Goal: Transaction & Acquisition: Purchase product/service

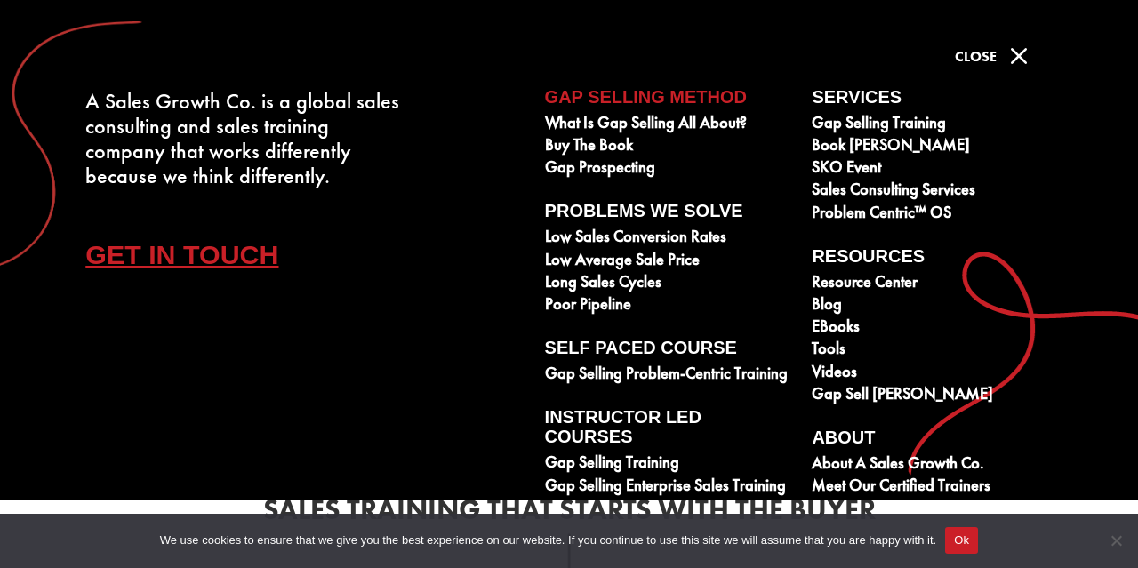
scroll to position [76, 0]
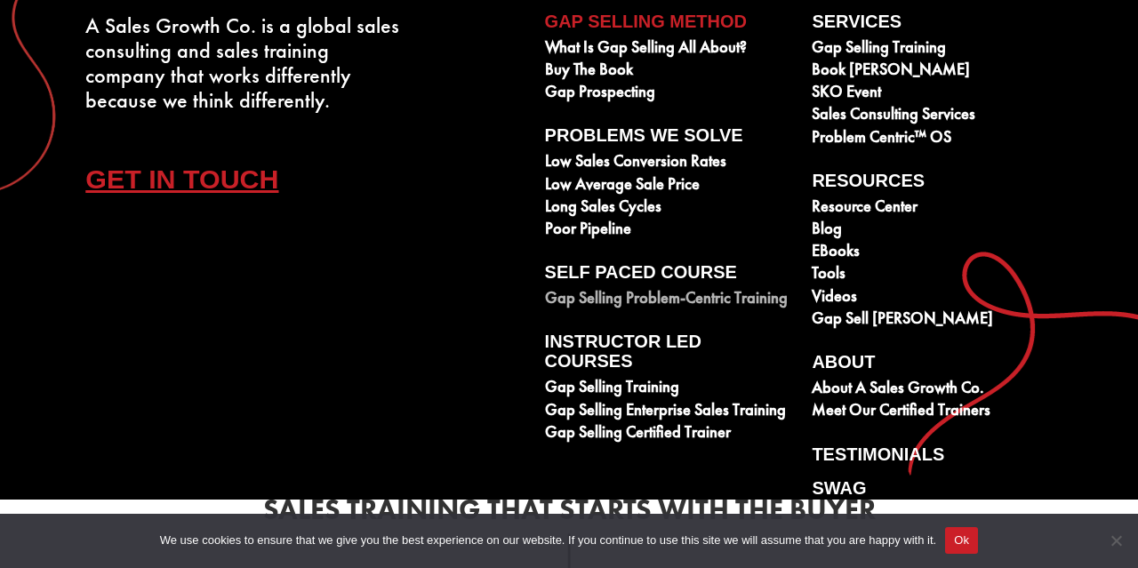
click at [579, 310] on link "Gap Selling Problem-Centric Training" at bounding box center [669, 300] width 248 height 22
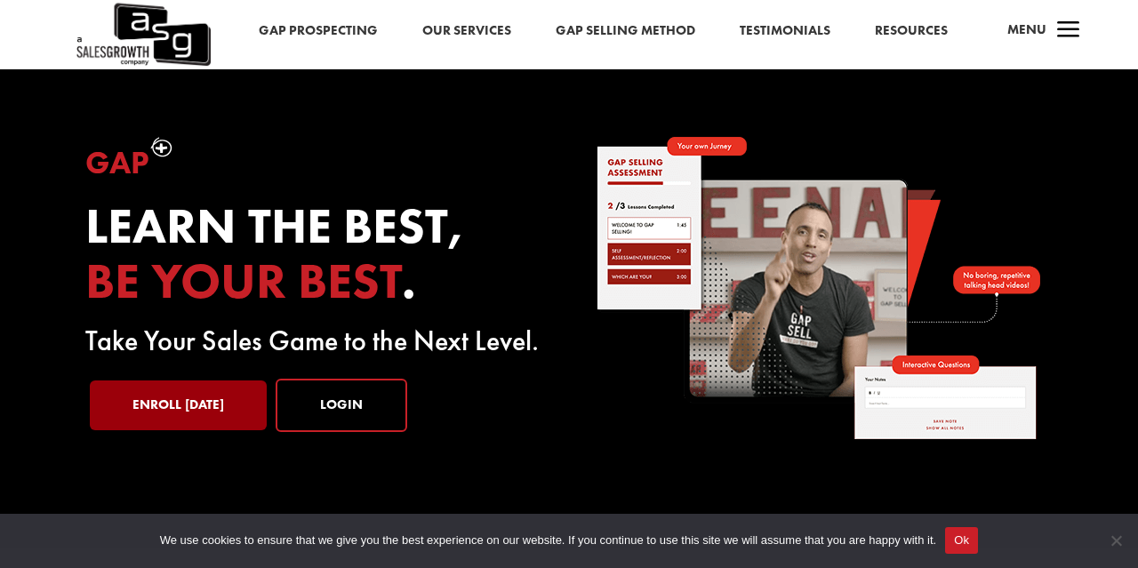
click at [240, 381] on link "Enroll [DATE]" at bounding box center [178, 406] width 177 height 50
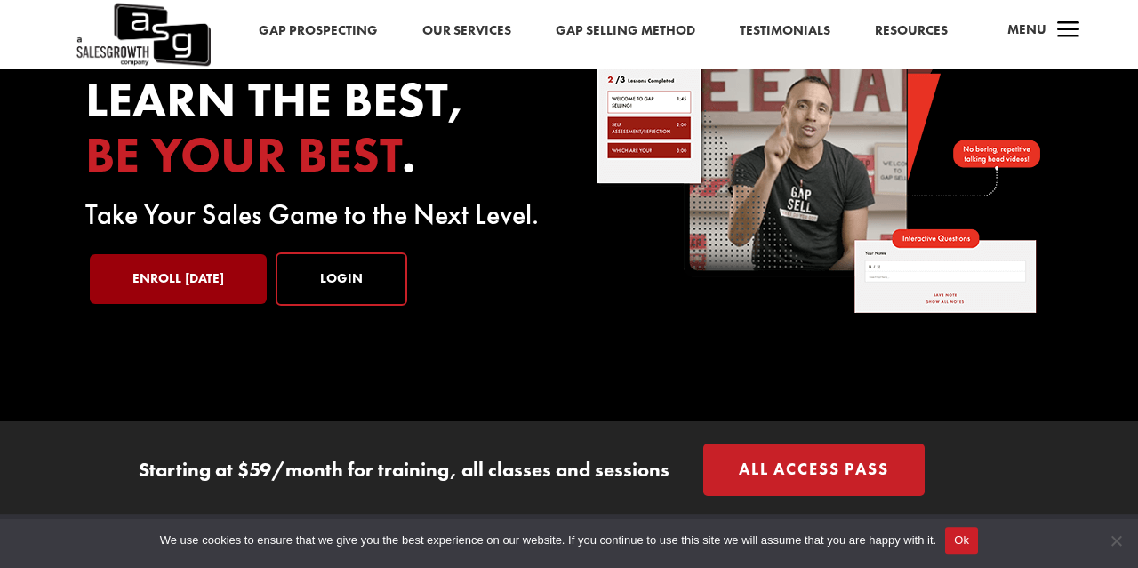
scroll to position [126, 0]
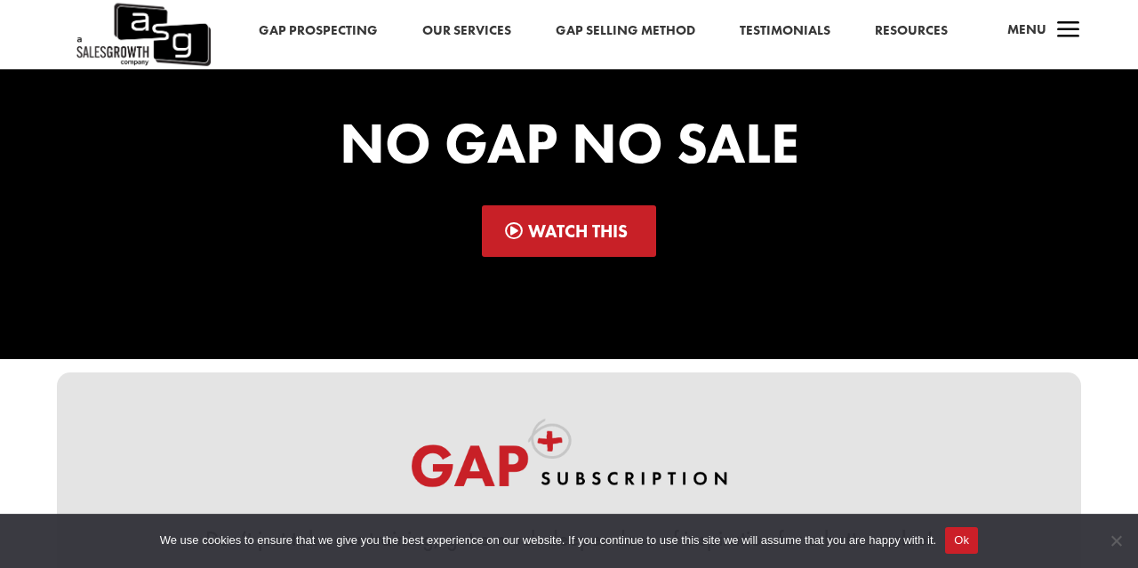
scroll to position [57, 0]
click at [604, 227] on link "Watch This" at bounding box center [569, 231] width 175 height 52
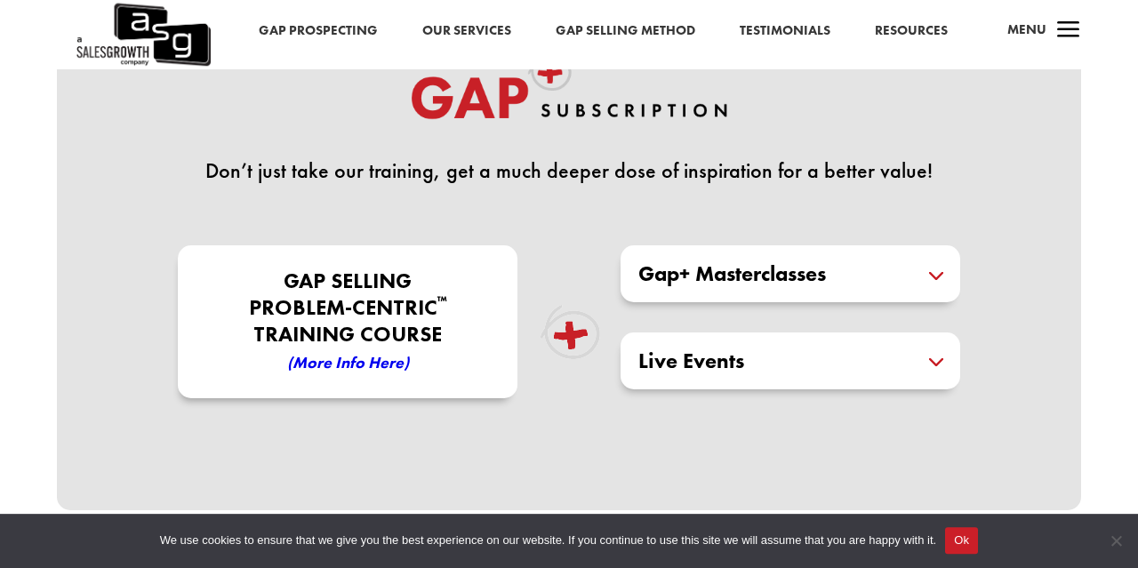
scroll to position [405, 0]
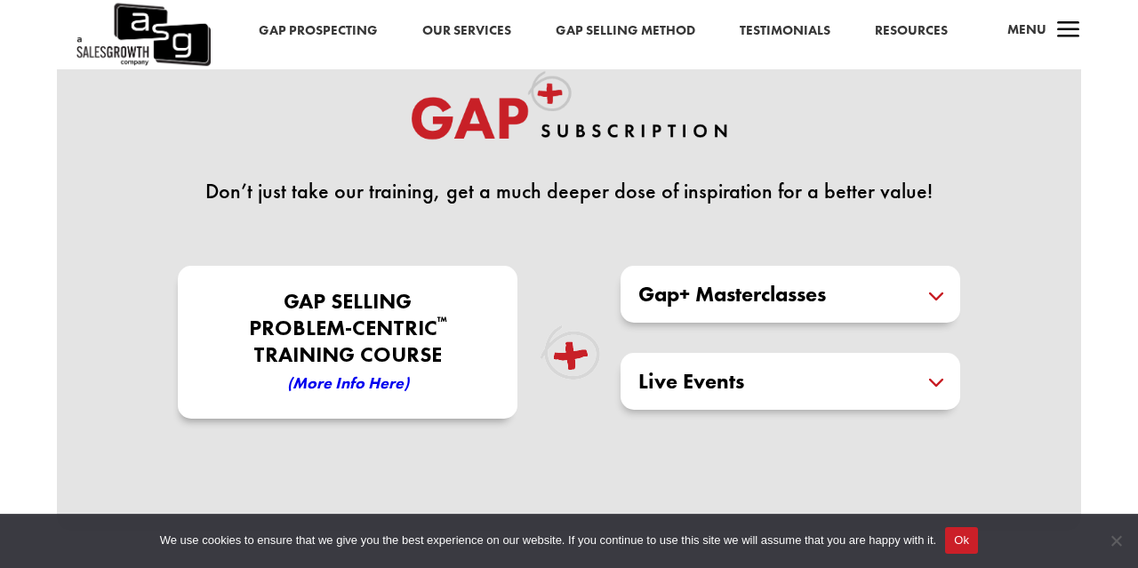
click at [352, 379] on em "(More Info here)" at bounding box center [348, 383] width 122 height 20
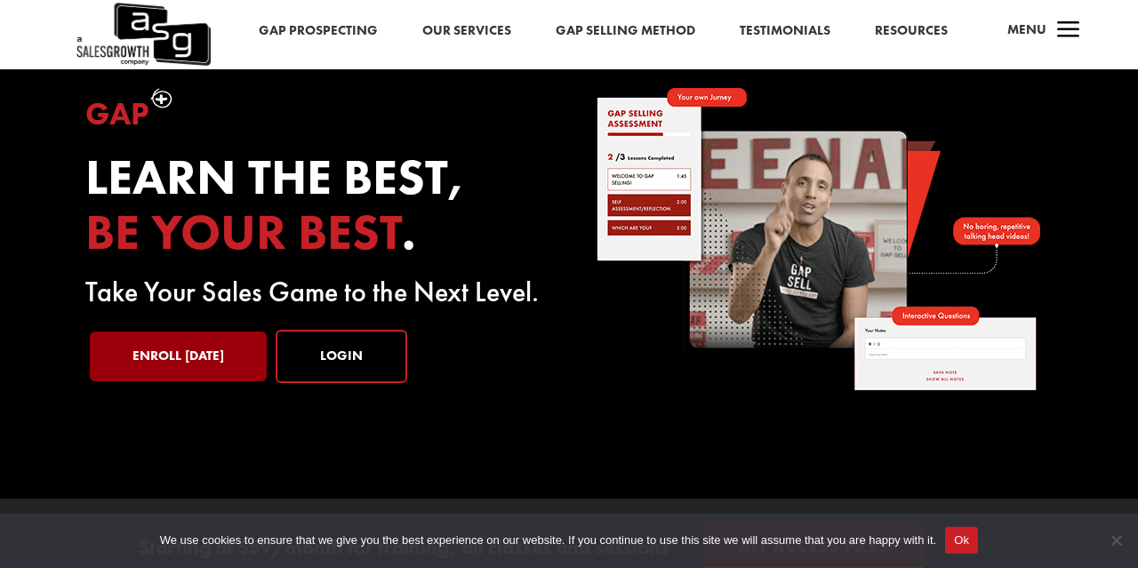
scroll to position [49, 0]
click at [205, 356] on link "Enroll Today" at bounding box center [178, 357] width 177 height 50
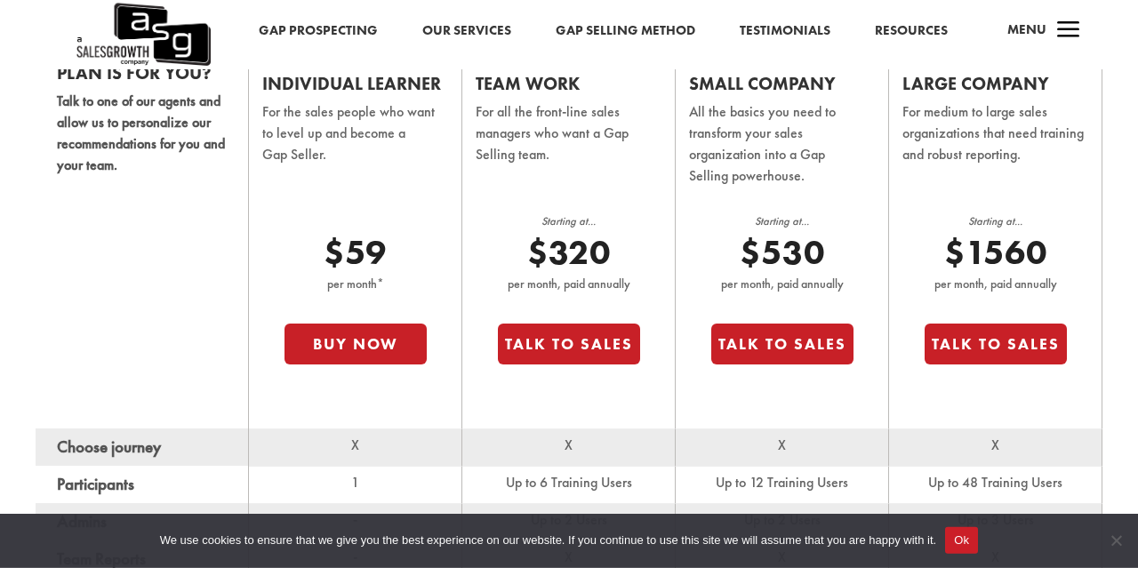
scroll to position [1146, 0]
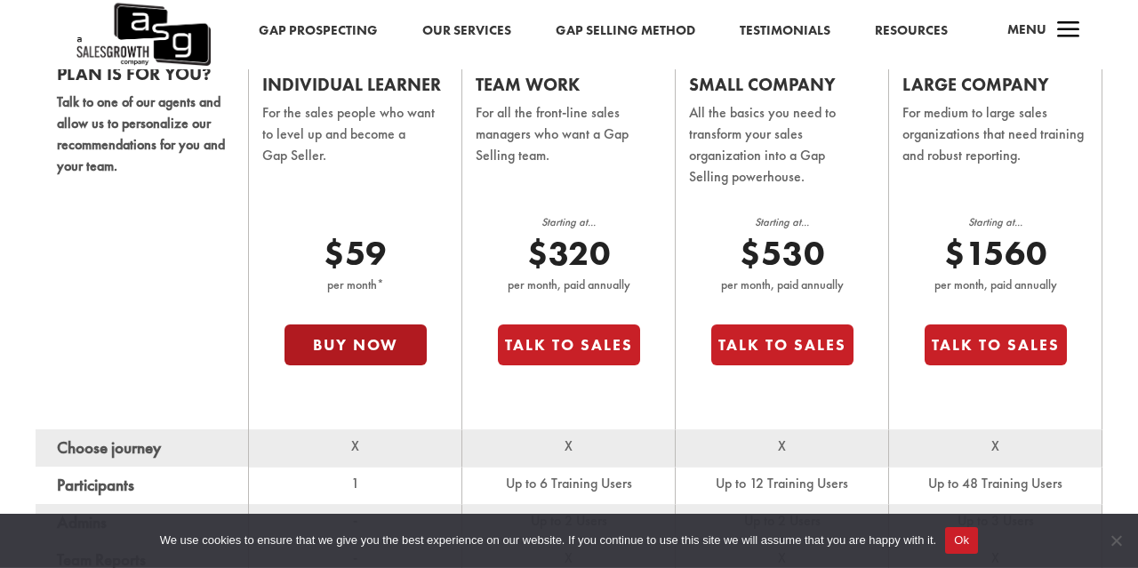
click at [364, 334] on button "Buy Now" at bounding box center [356, 345] width 142 height 41
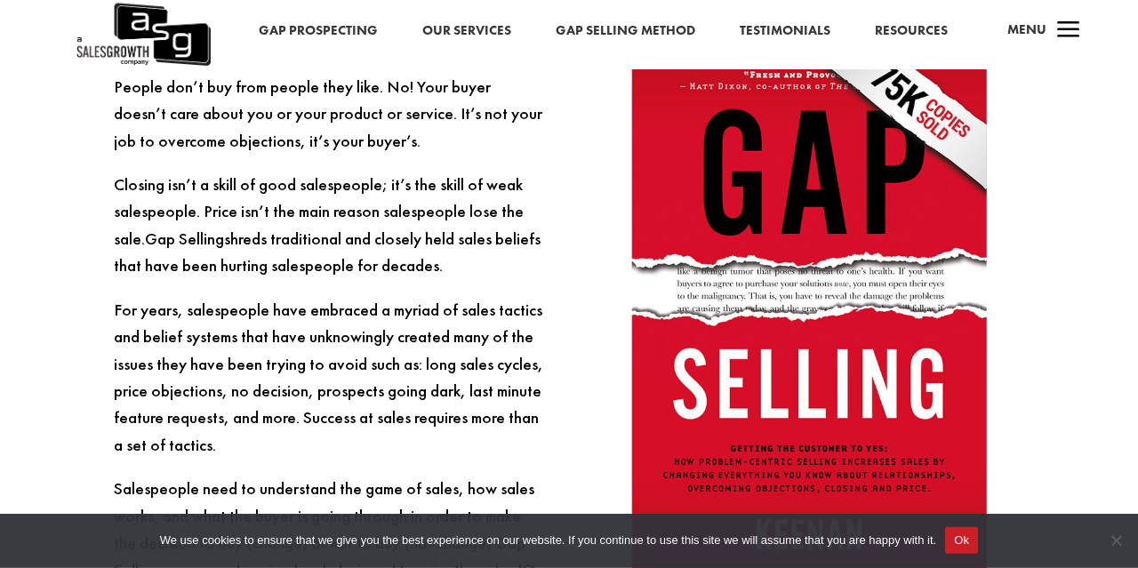
scroll to position [1720, 0]
